Goal: Browse casually

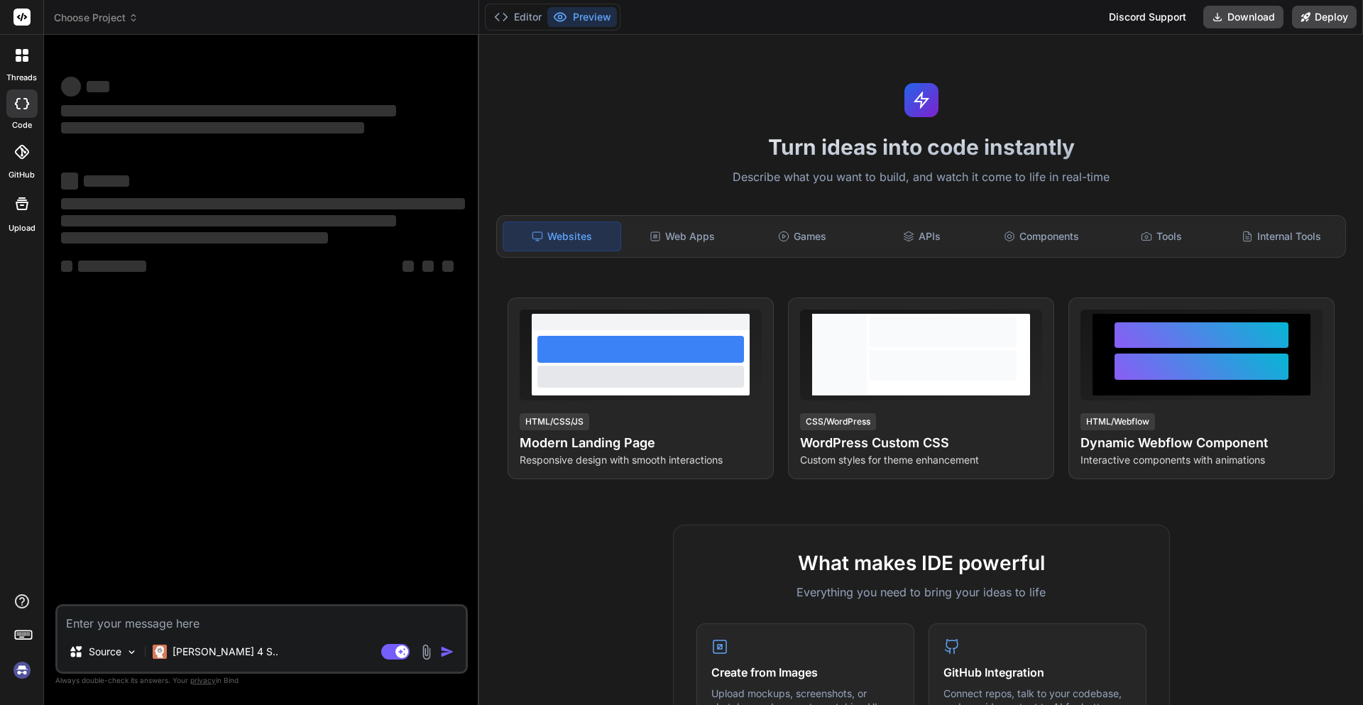
type textarea "x"
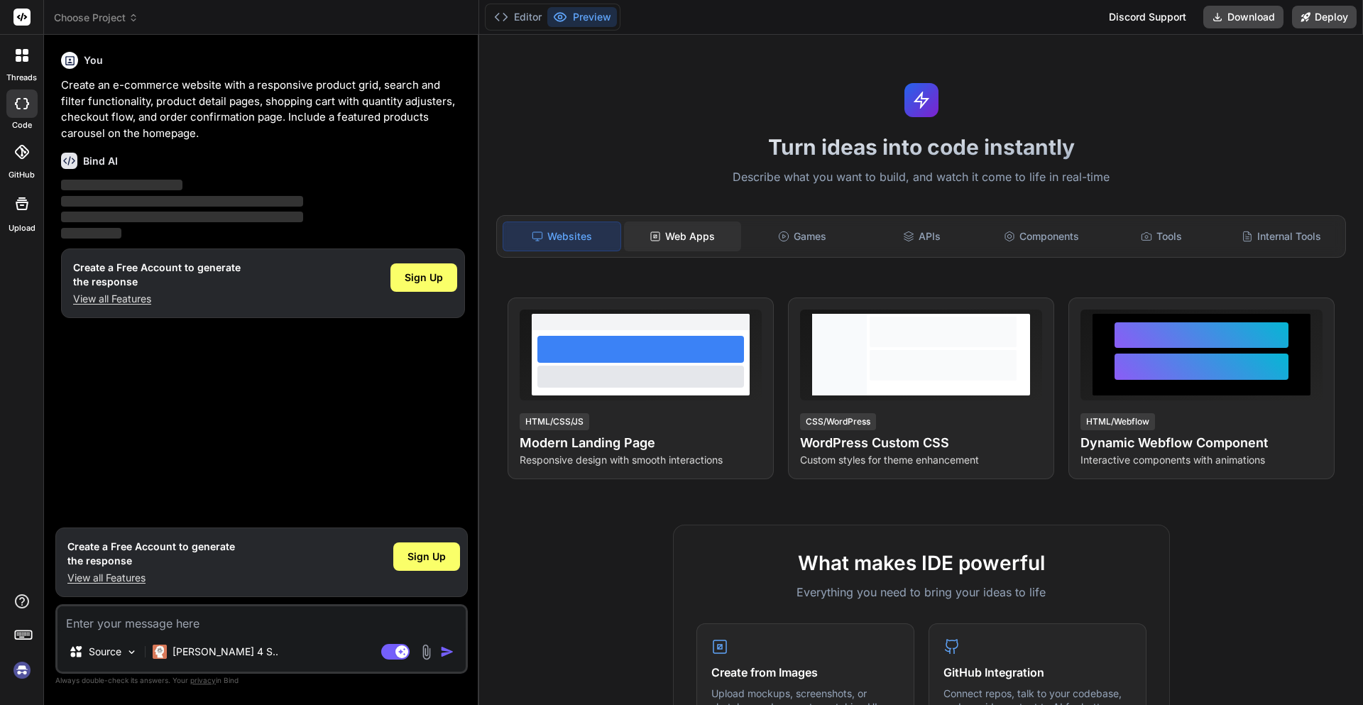
click at [682, 239] on div "Web Apps" at bounding box center [682, 237] width 117 height 30
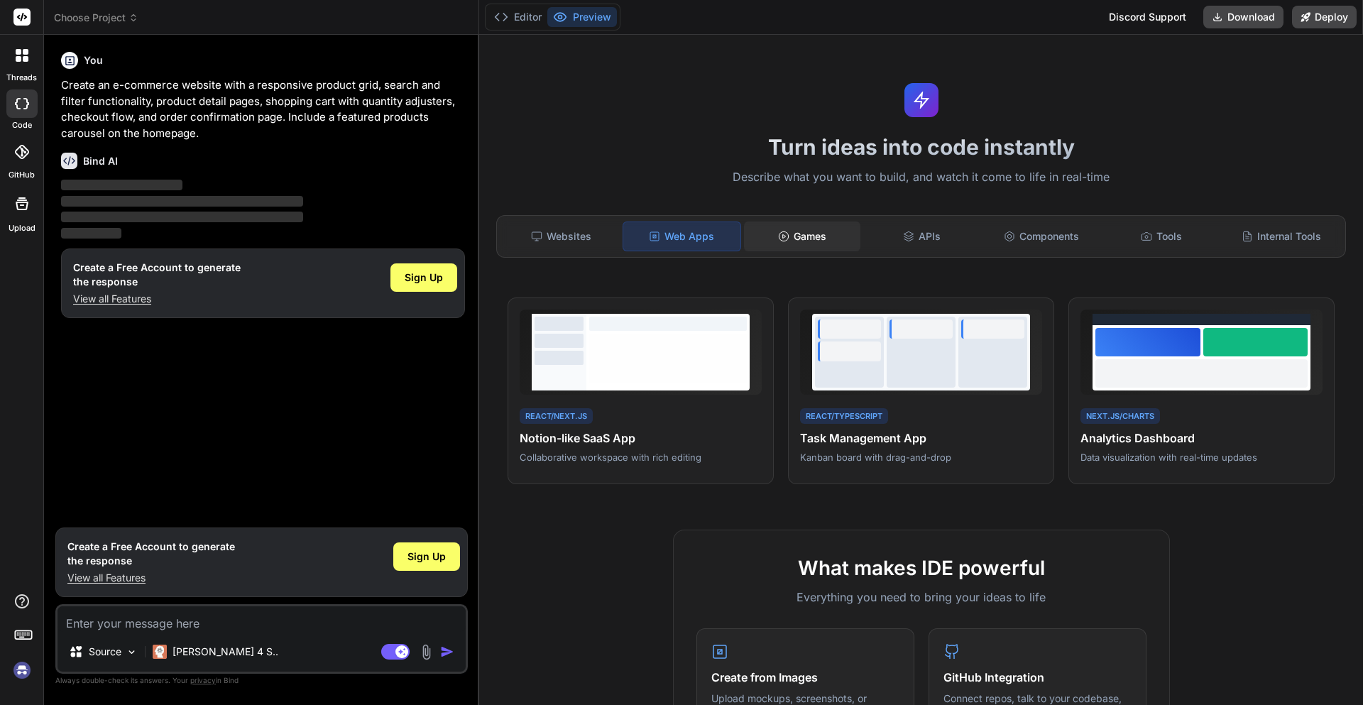
click at [778, 235] on icon at bounding box center [783, 236] width 11 height 11
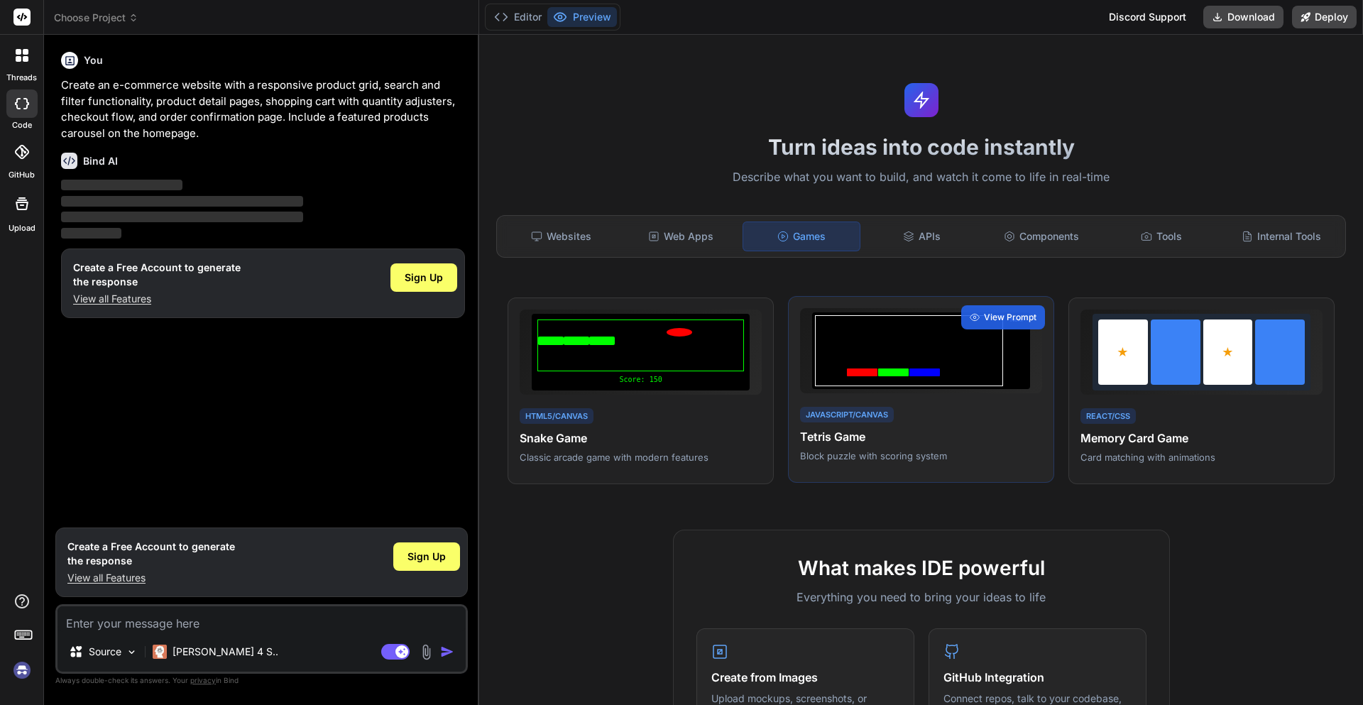
click at [829, 435] on h4 "Tetris Game" at bounding box center [921, 436] width 242 height 17
click at [1190, 242] on div "Tools" at bounding box center [1161, 237] width 117 height 30
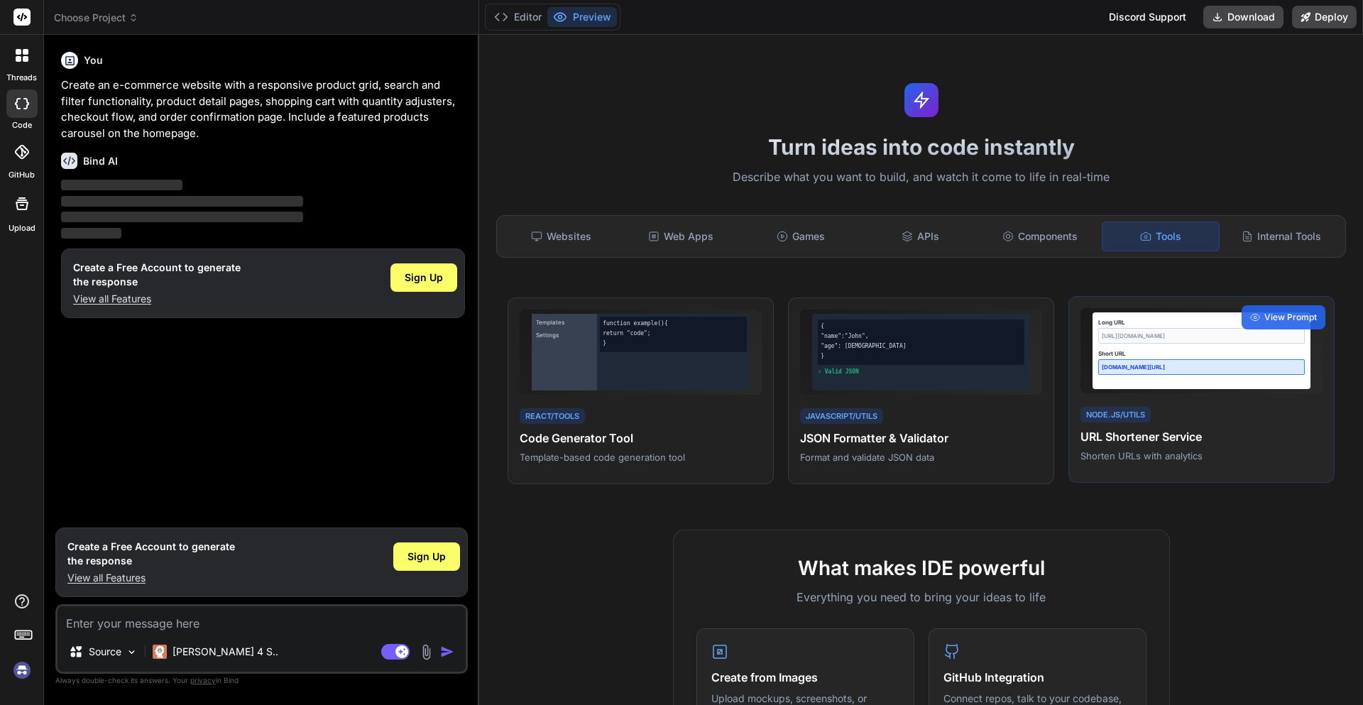
click at [1160, 357] on div "Short URL [DOMAIN_NAME][URL]" at bounding box center [1202, 362] width 207 height 26
click at [111, 21] on span "Choose Project" at bounding box center [96, 18] width 85 height 14
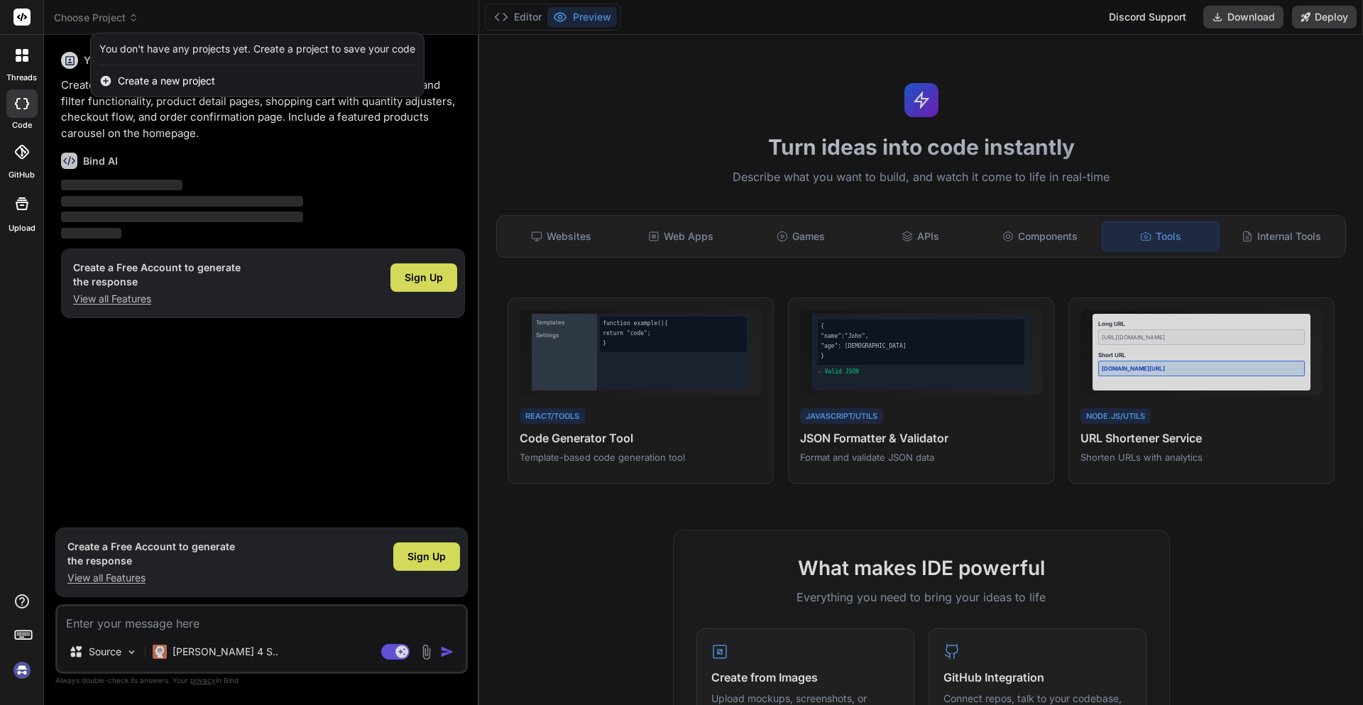
click at [111, 21] on div at bounding box center [681, 352] width 1363 height 705
